Goal: Register for event/course

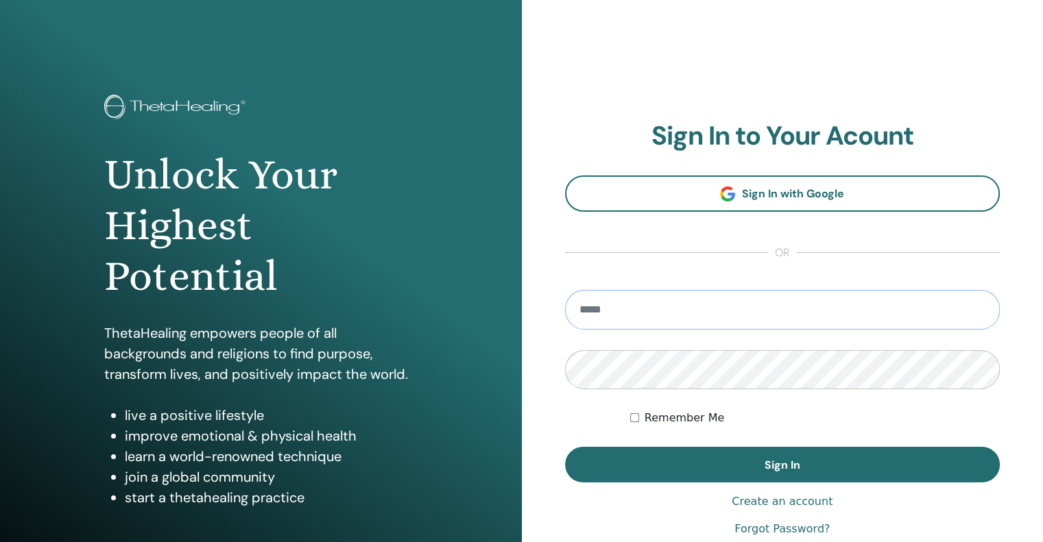
type input "**********"
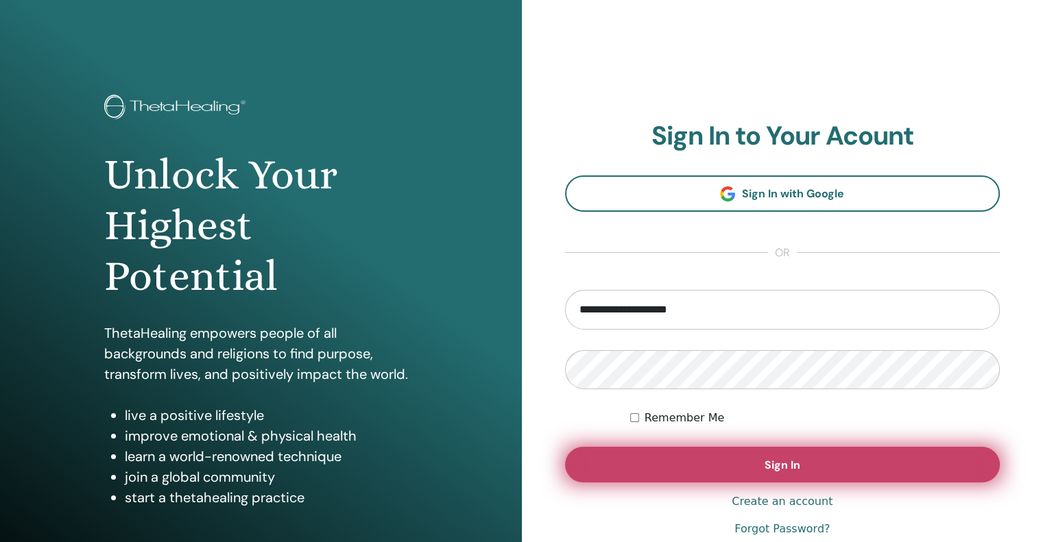
click at [762, 462] on button "Sign In" at bounding box center [782, 465] width 435 height 36
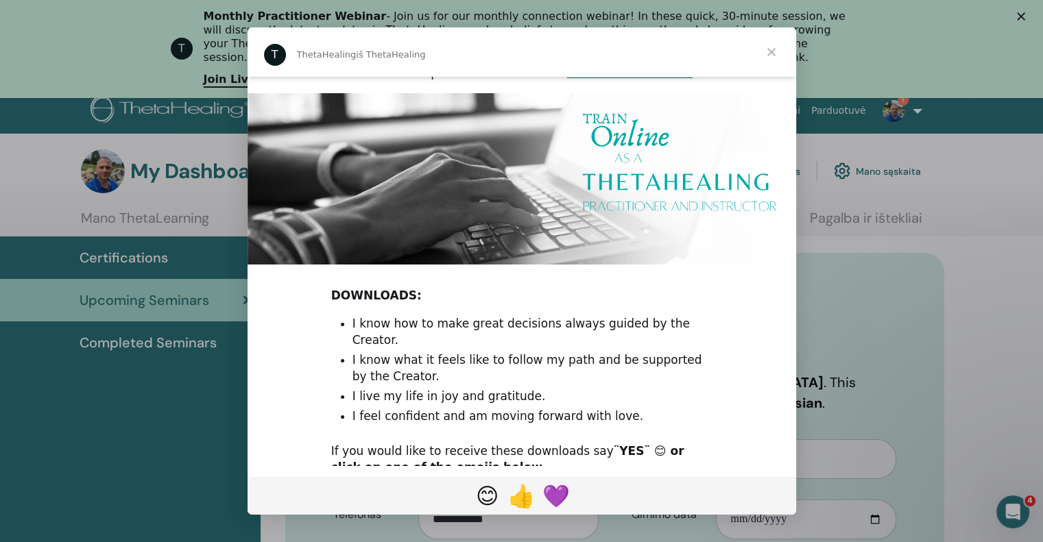
scroll to position [390, 0]
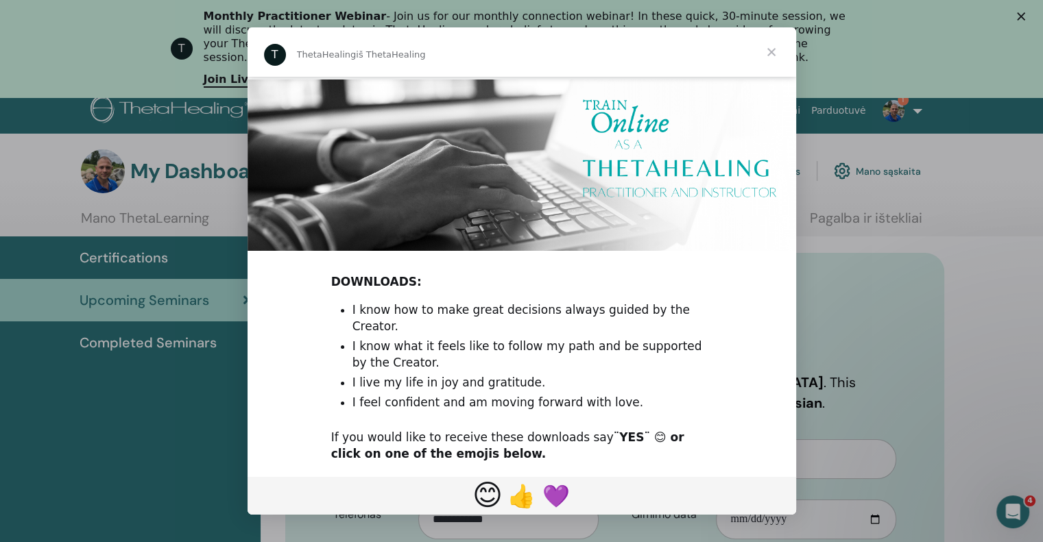
click at [486, 491] on span "😊" at bounding box center [487, 496] width 30 height 34
click at [765, 49] on span "Uždaryti" at bounding box center [771, 51] width 49 height 49
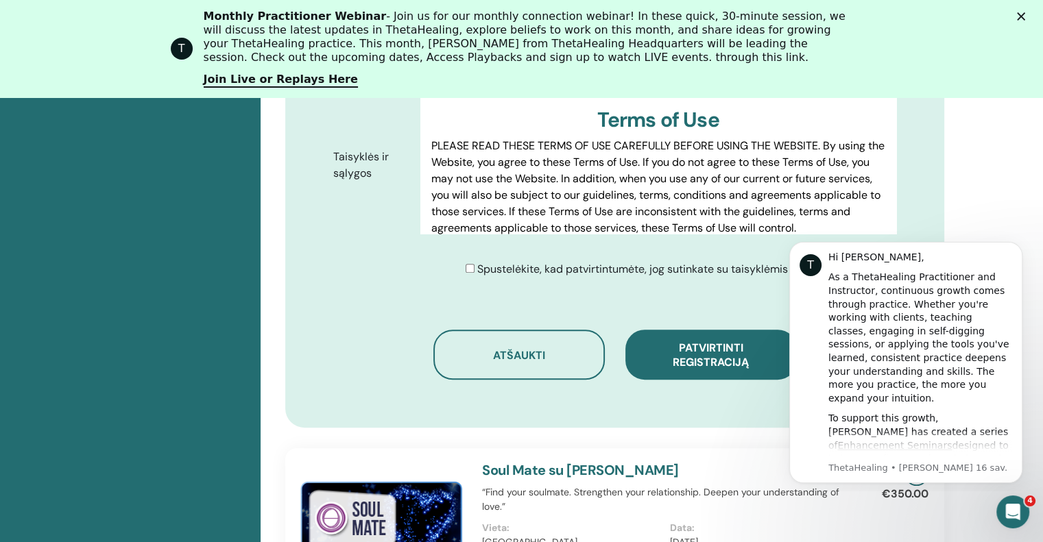
scroll to position [778, 0]
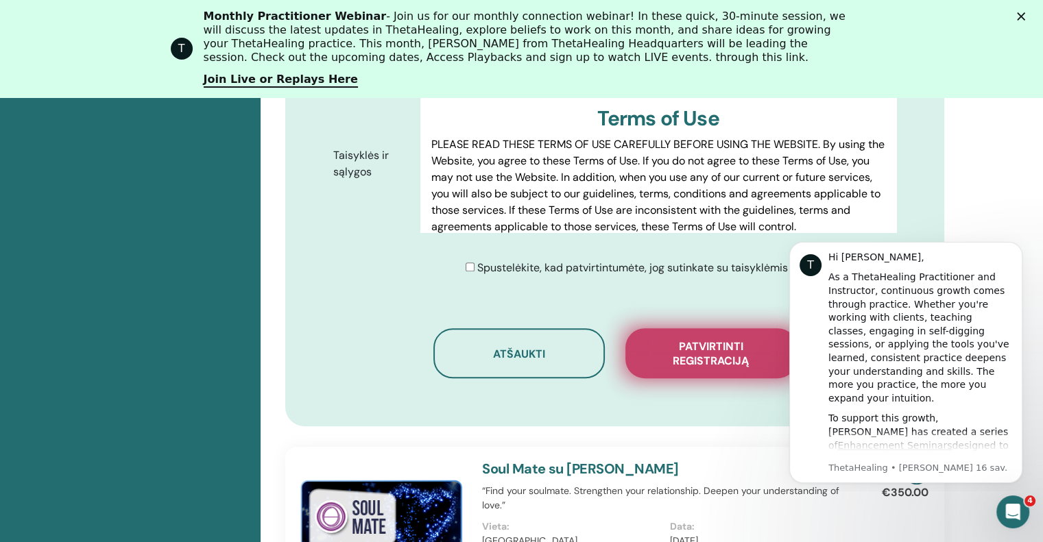
click at [701, 364] on span "Patvirtinti registraciją" at bounding box center [711, 353] width 137 height 29
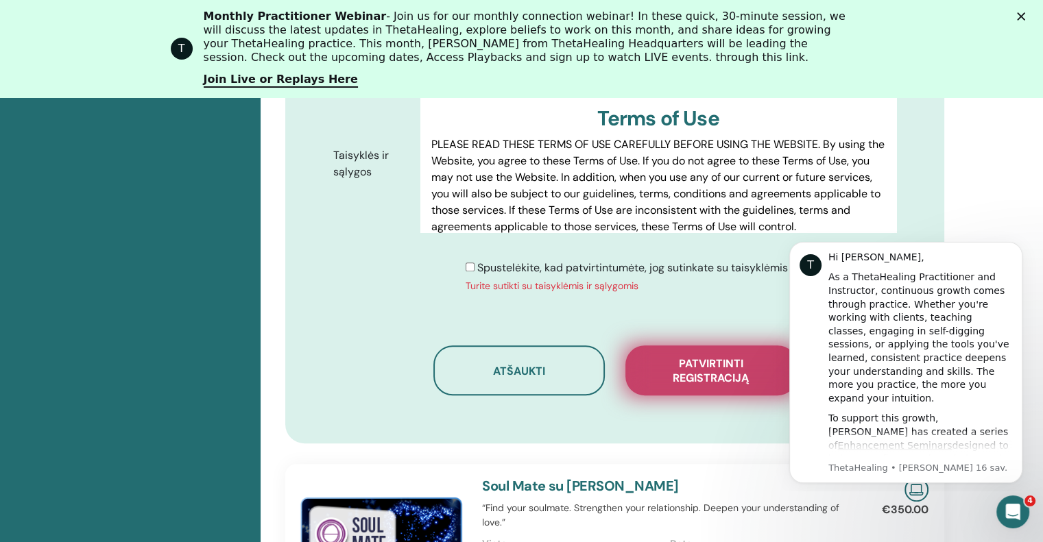
click at [678, 371] on span "Patvirtinti registraciją" at bounding box center [711, 371] width 137 height 29
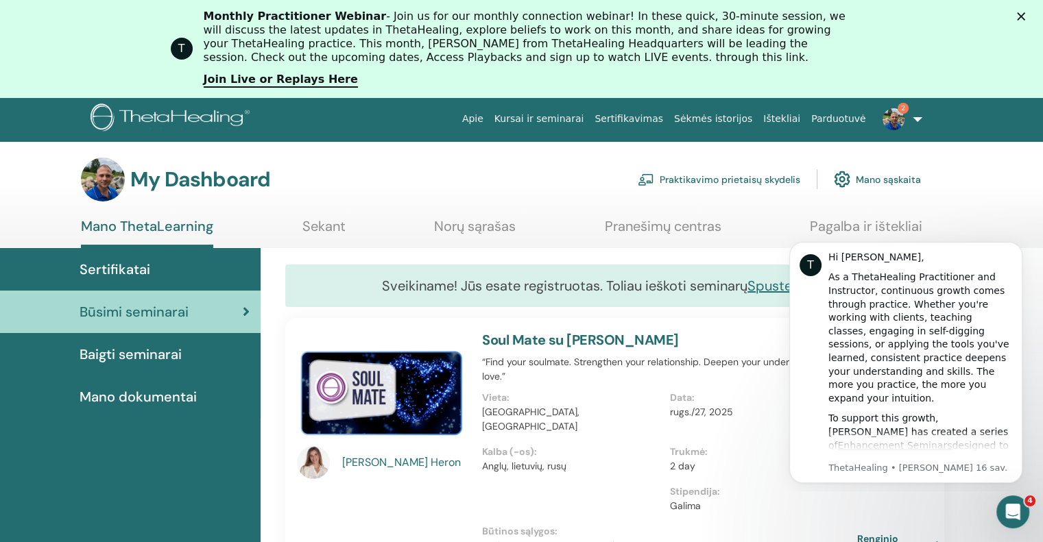
click at [981, 200] on div "My Dashboard Praktikavimo prietaisų skydelis Mano sąskaita" at bounding box center [545, 180] width 995 height 44
click at [1016, 245] on icon "Dismiss notification" at bounding box center [1019, 246] width 8 height 8
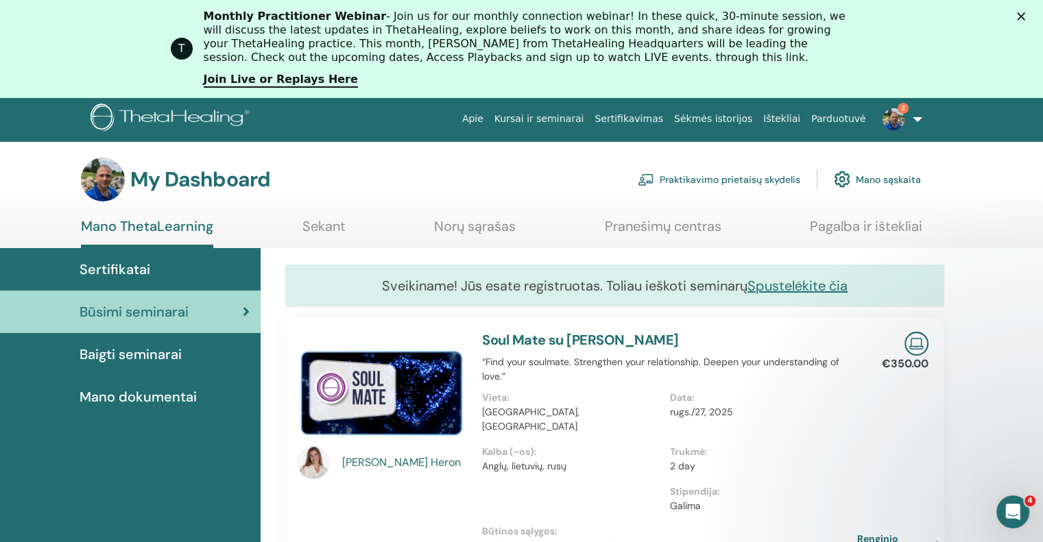
click at [115, 353] on span "Baigti seminarai" at bounding box center [131, 354] width 102 height 21
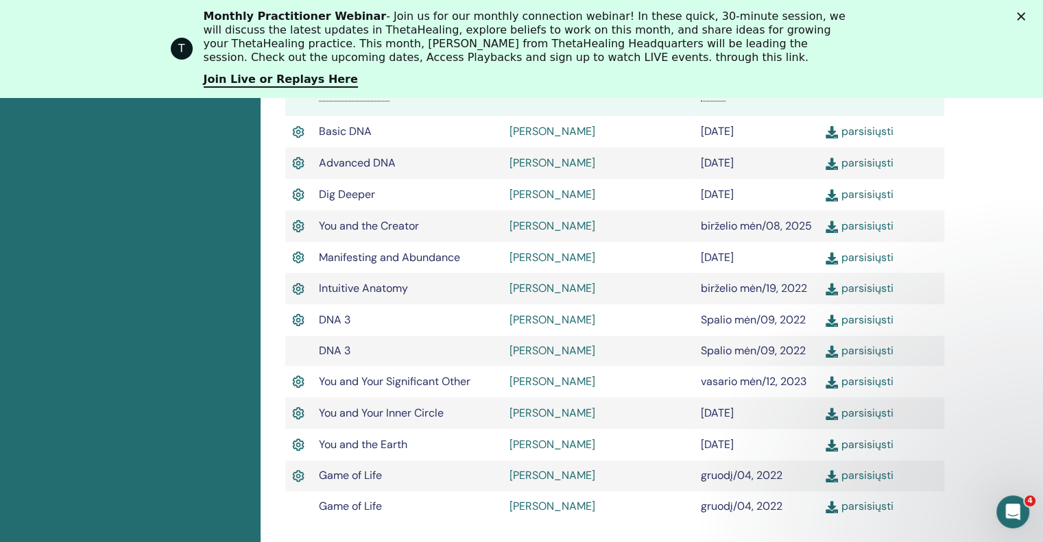
scroll to position [516, 0]
